Goal: Information Seeking & Learning: Learn about a topic

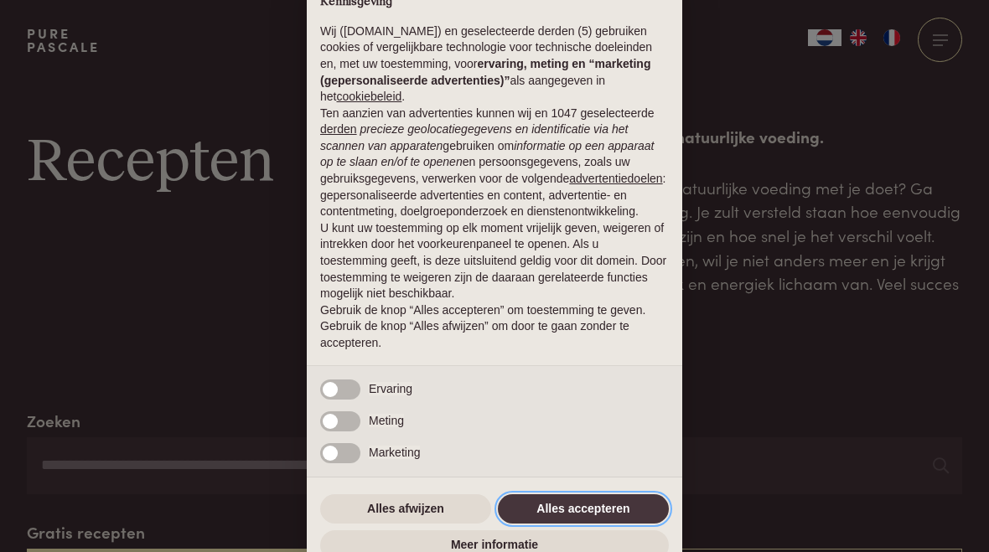
click at [638, 499] on button "Alles accepteren" at bounding box center [583, 509] width 171 height 30
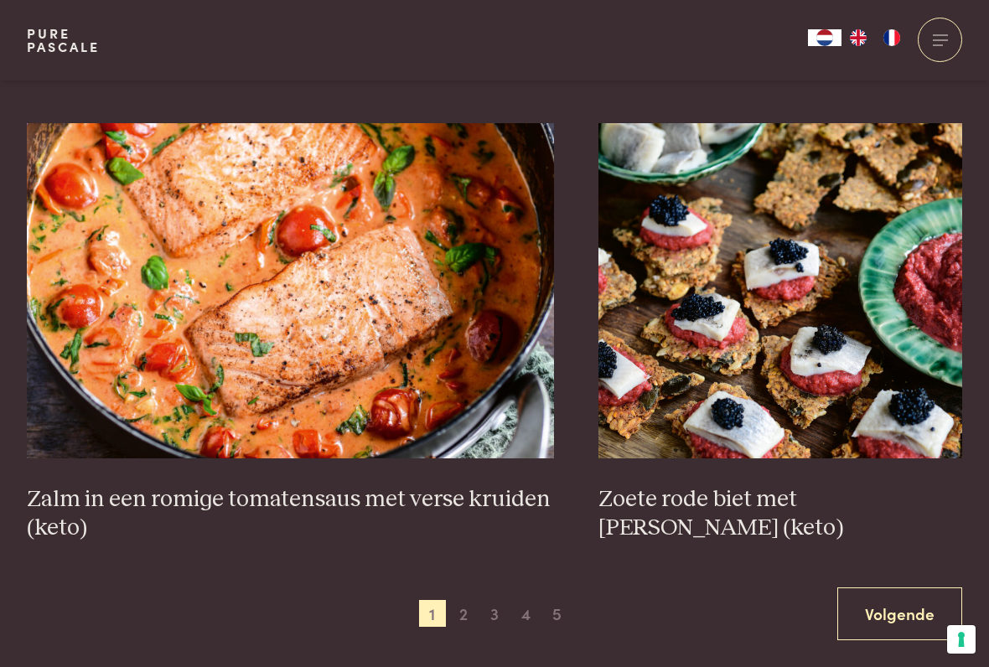
scroll to position [2837, 0]
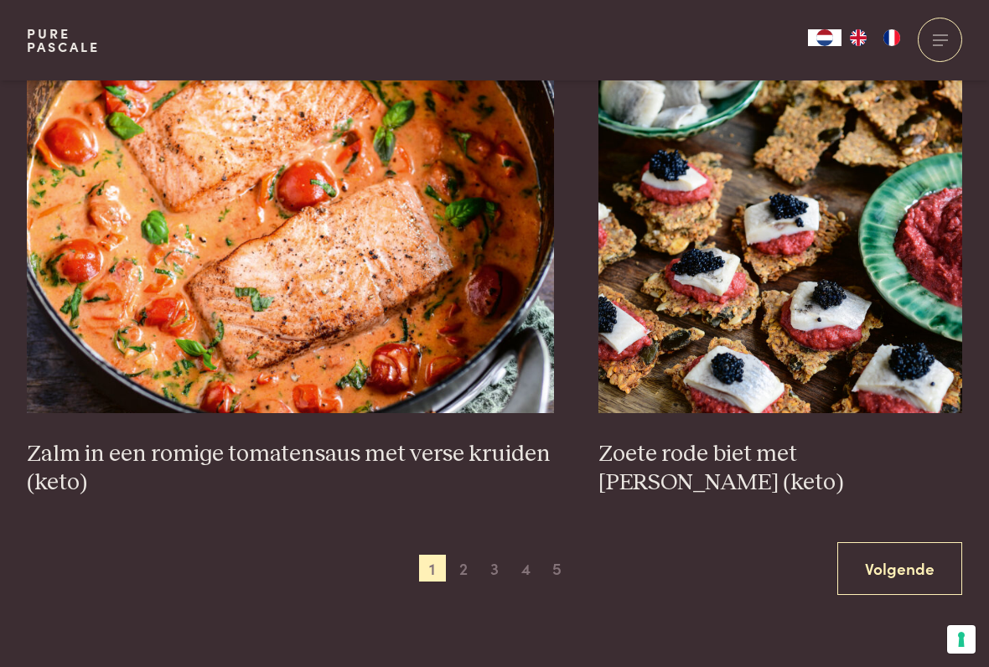
click at [469, 551] on span "2" at bounding box center [463, 568] width 27 height 27
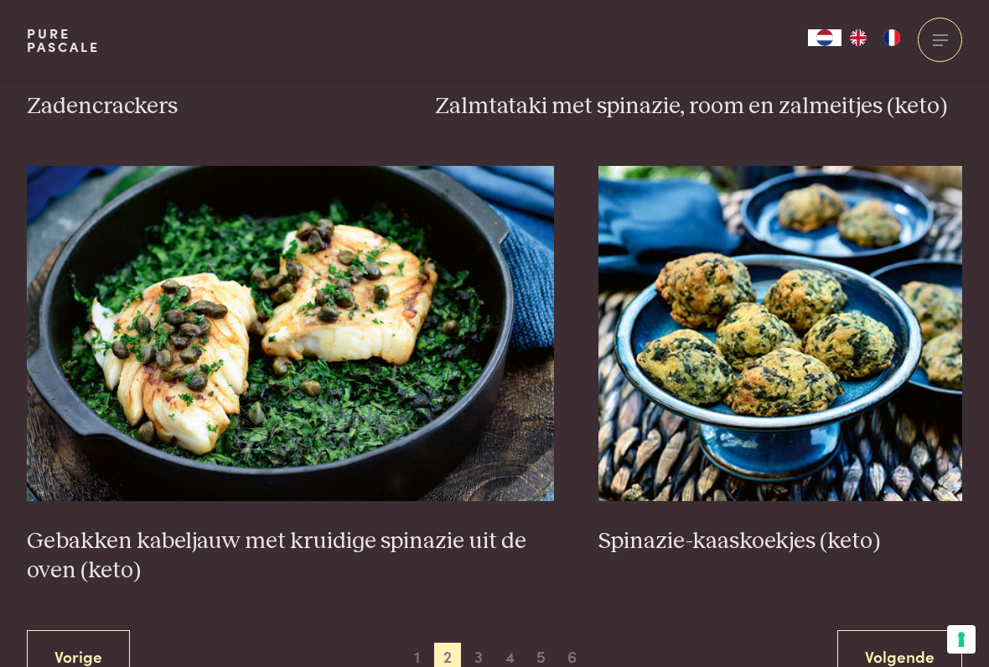
scroll to position [2832, 0]
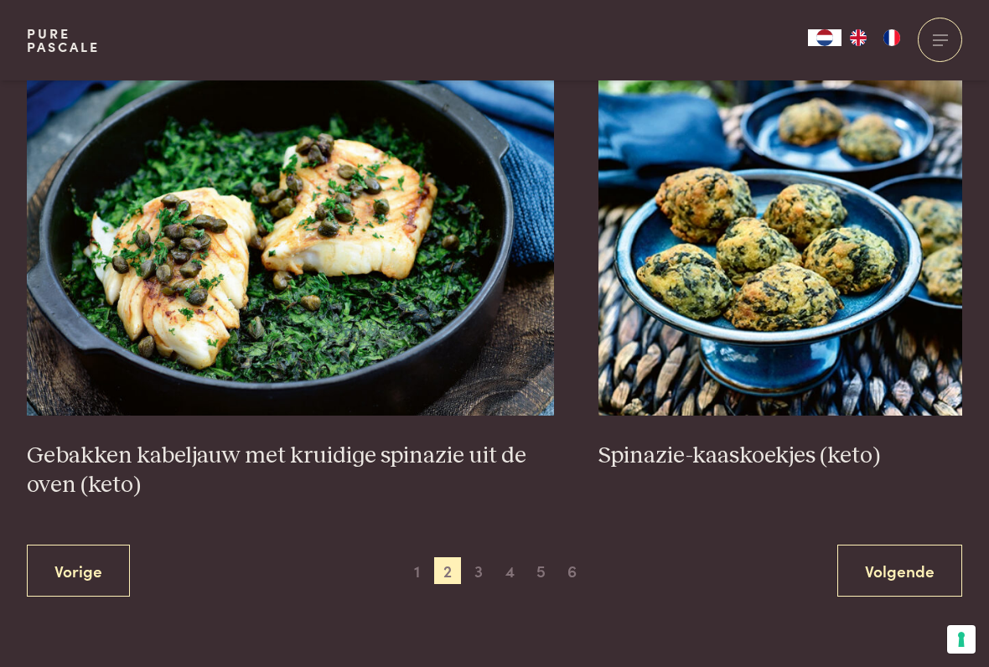
click at [484, 551] on span "3" at bounding box center [478, 570] width 27 height 27
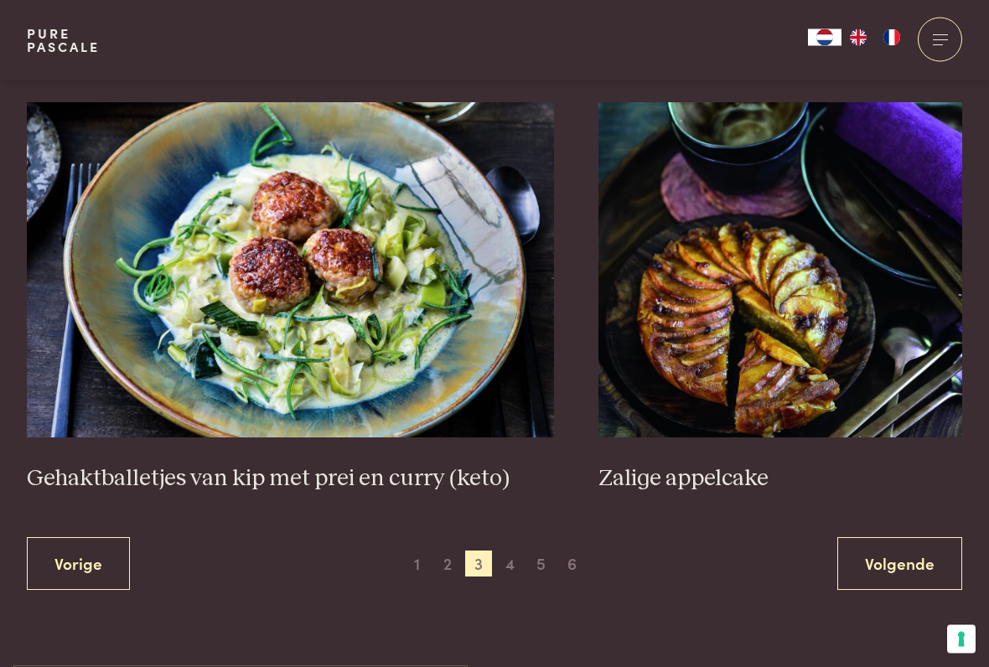
scroll to position [2984, 0]
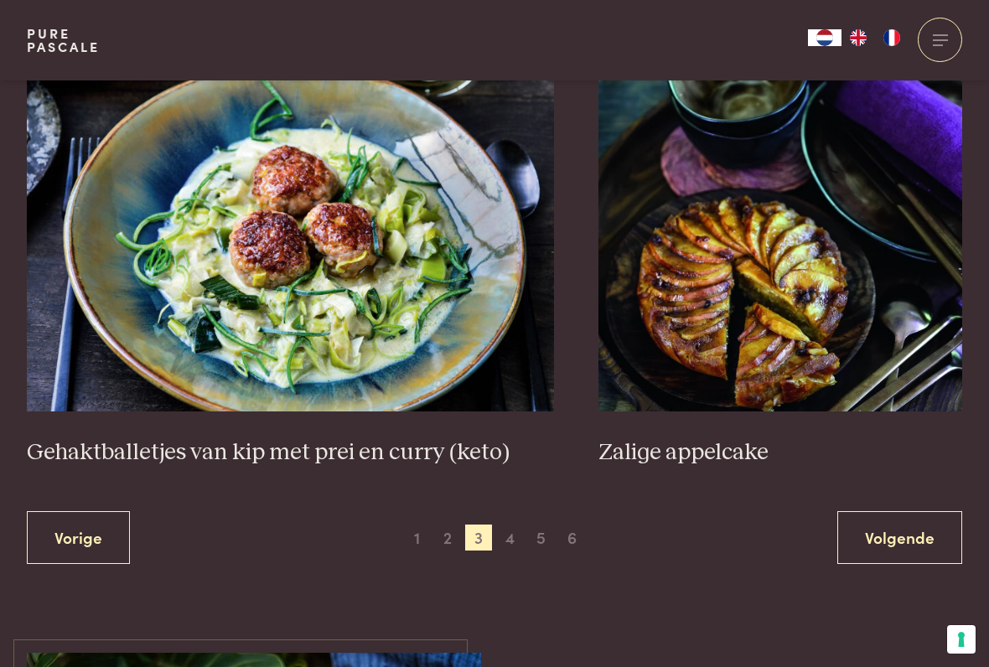
click at [522, 524] on span "4" at bounding box center [510, 537] width 27 height 27
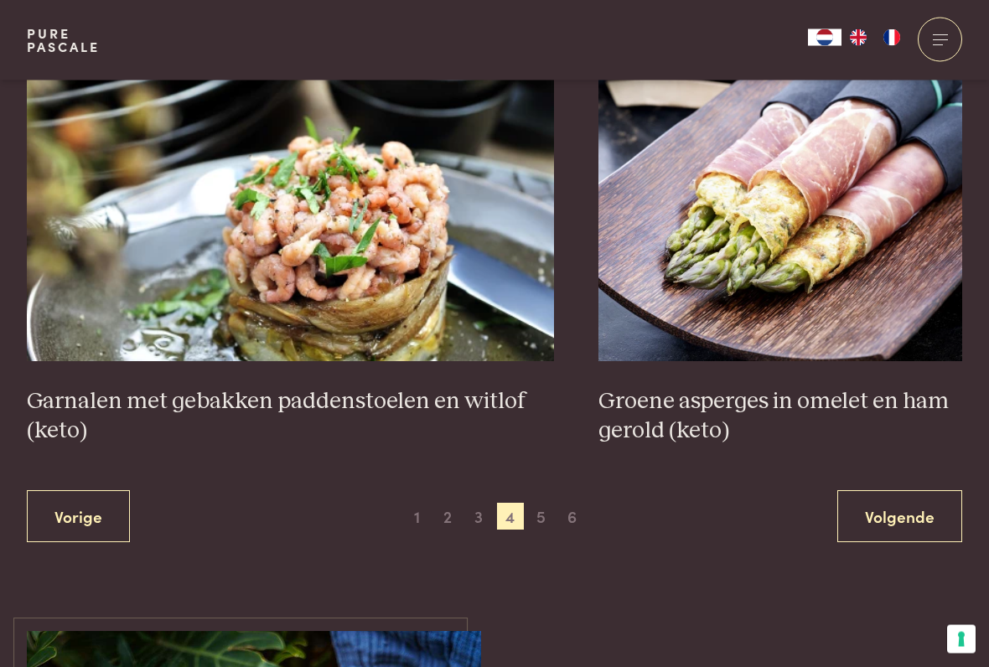
scroll to position [2919, 0]
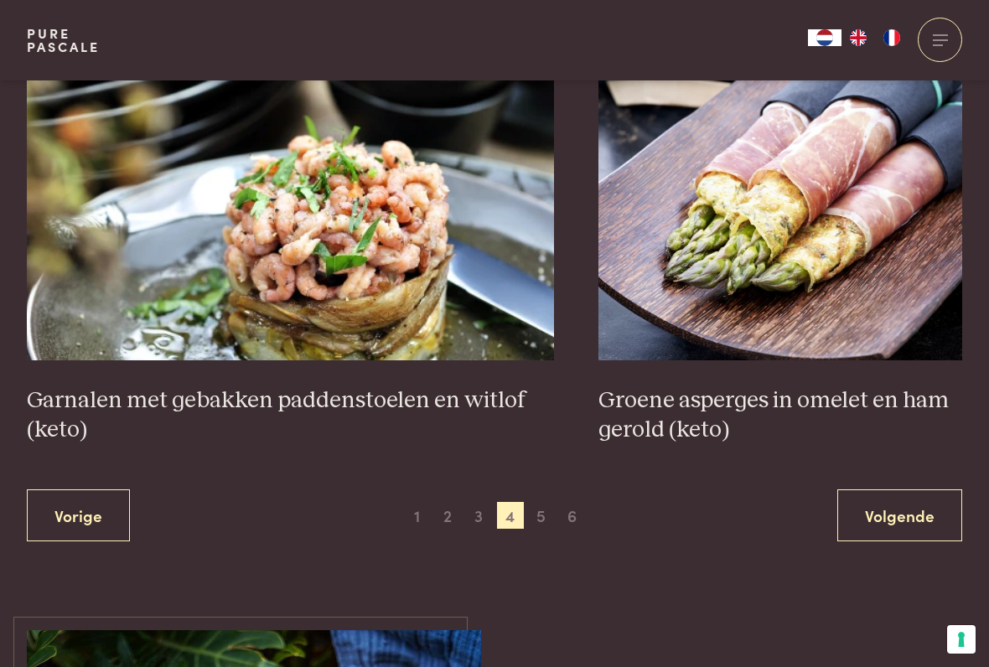
click at [543, 502] on span "5" at bounding box center [541, 515] width 27 height 27
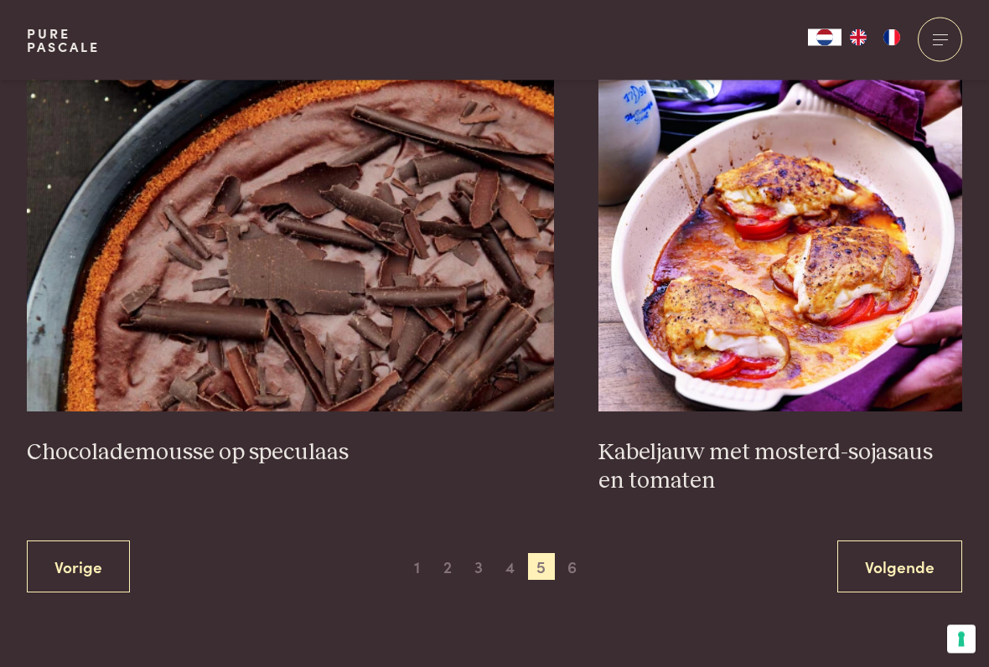
scroll to position [2926, 0]
click at [575, 551] on span "6" at bounding box center [572, 566] width 27 height 27
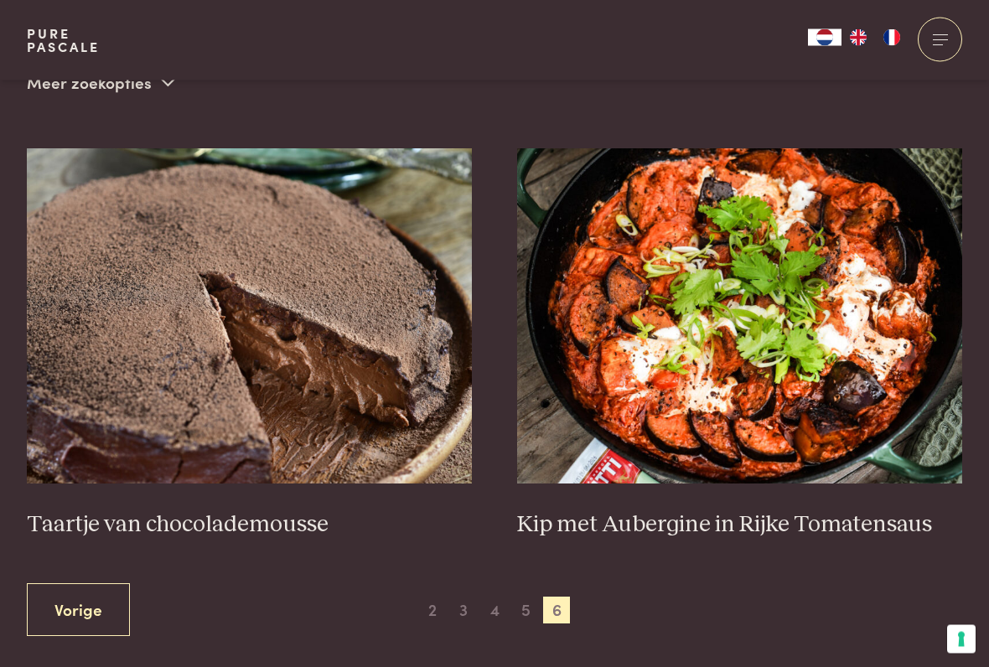
scroll to position [577, 0]
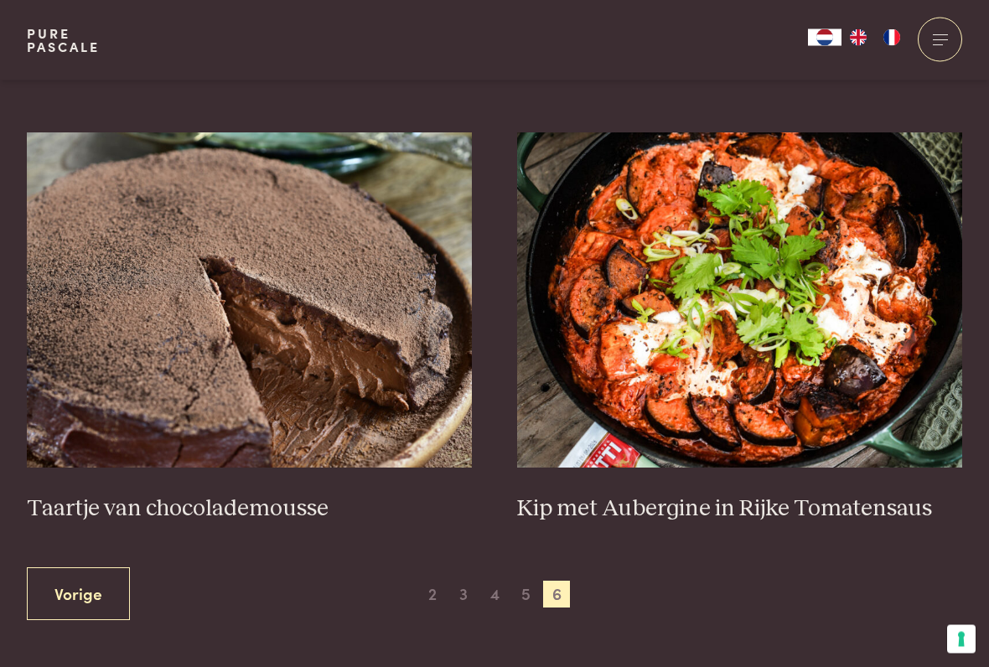
click at [860, 373] on img at bounding box center [740, 300] width 446 height 335
